Goal: Use online tool/utility: Utilize a website feature to perform a specific function

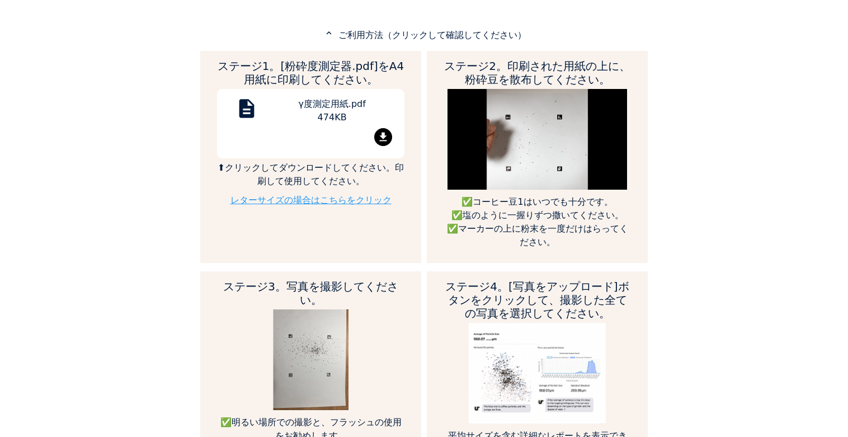
scroll to position [522, 0]
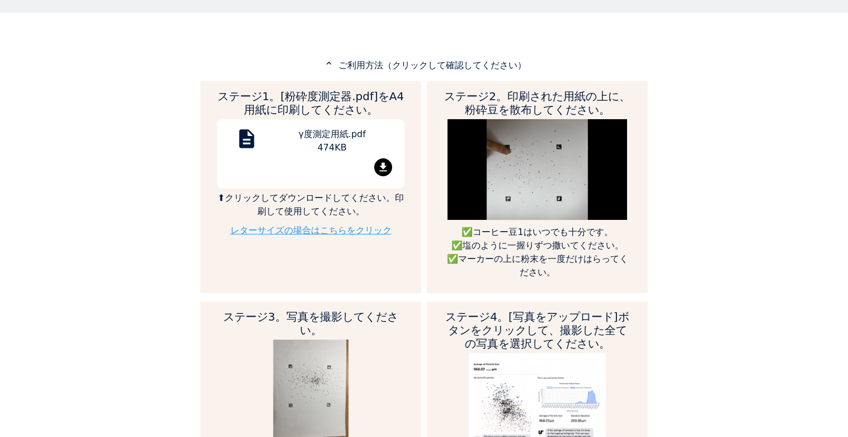
click at [336, 68] on mat-icon "expand_less" at bounding box center [328, 63] width 13 height 10
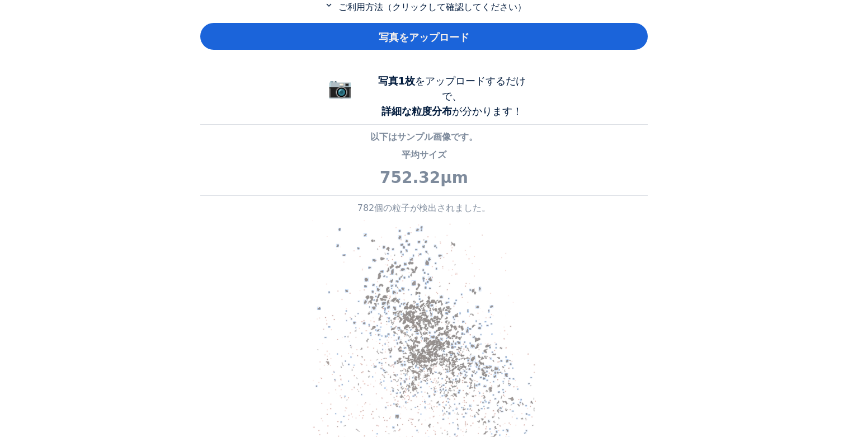
scroll to position [578, 0]
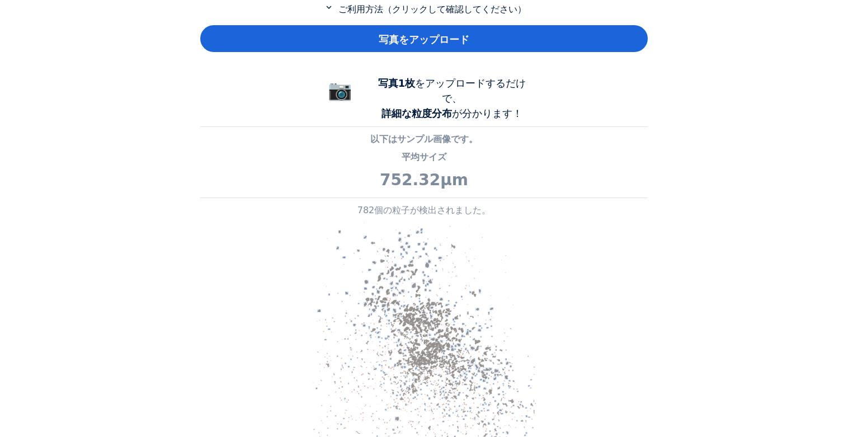
click at [535, 97] on app-grind-compass "expand_more ご利用方法（クリックして確認してください） 写真をアップロード 📷 写真1枚 をアップロードするだけで、 詳細な粒度分布 が分かります…" at bounding box center [423, 369] width 447 height 735
drag, startPoint x: 417, startPoint y: 99, endPoint x: 454, endPoint y: 100, distance: 36.9
click at [454, 100] on div "写真1枚 をアップロードするだけで、 詳細な粒度分布 が分かります！" at bounding box center [452, 98] width 168 height 45
copy font "粒度分布"
click at [668, 77] on div "家 私たちについて コース コミュニティ ツール" at bounding box center [424, 218] width 848 height 437
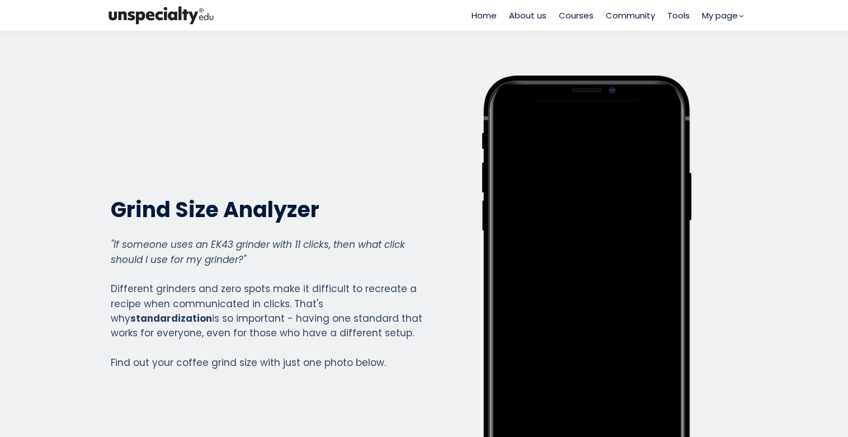
scroll to position [1238, 447]
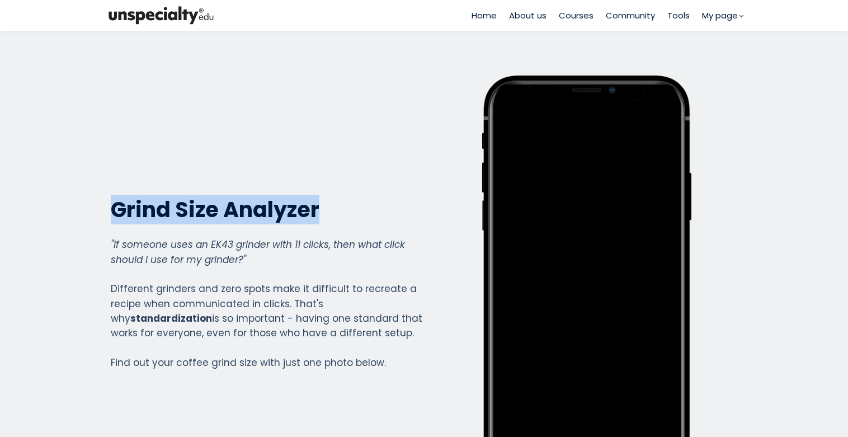
drag, startPoint x: 108, startPoint y: 207, endPoint x: 322, endPoint y: 204, distance: 213.7
click at [322, 204] on h2 "Grind Size Analyzer" at bounding box center [267, 209] width 312 height 27
copy h2 "Grind Size Analyzer"
